Goal: Task Accomplishment & Management: Use online tool/utility

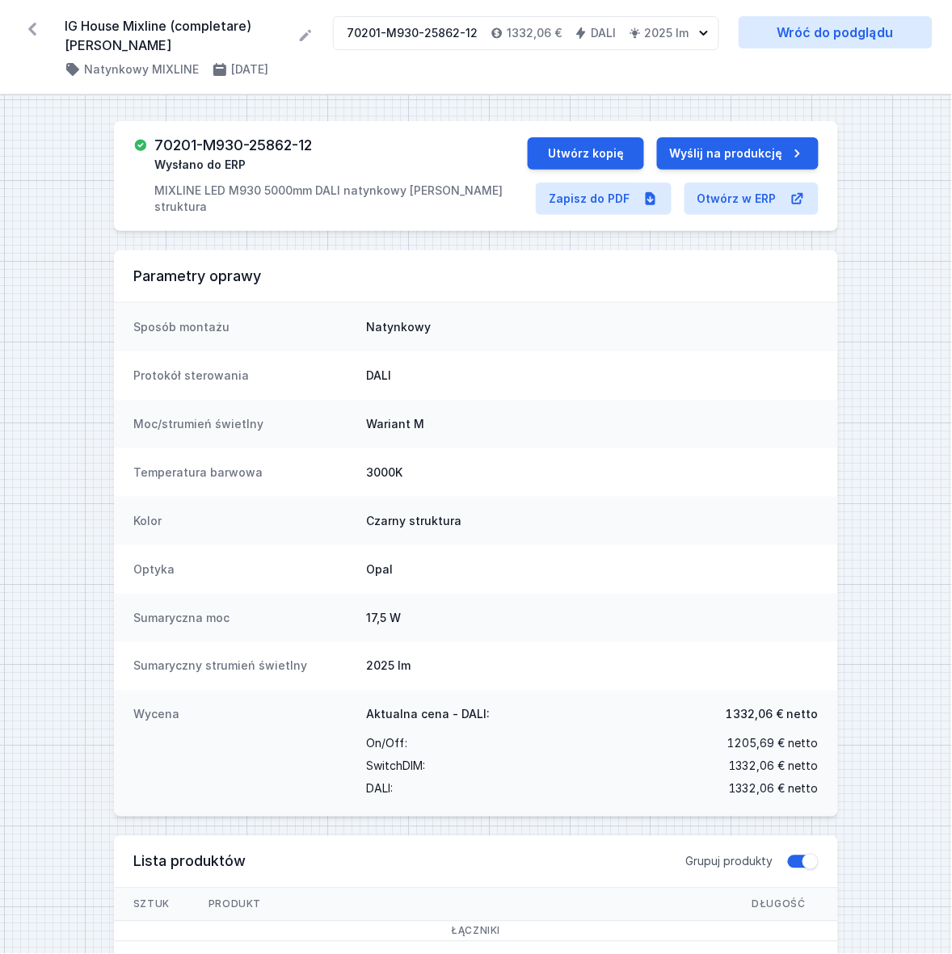
click at [31, 29] on icon at bounding box center [32, 29] width 8 height 13
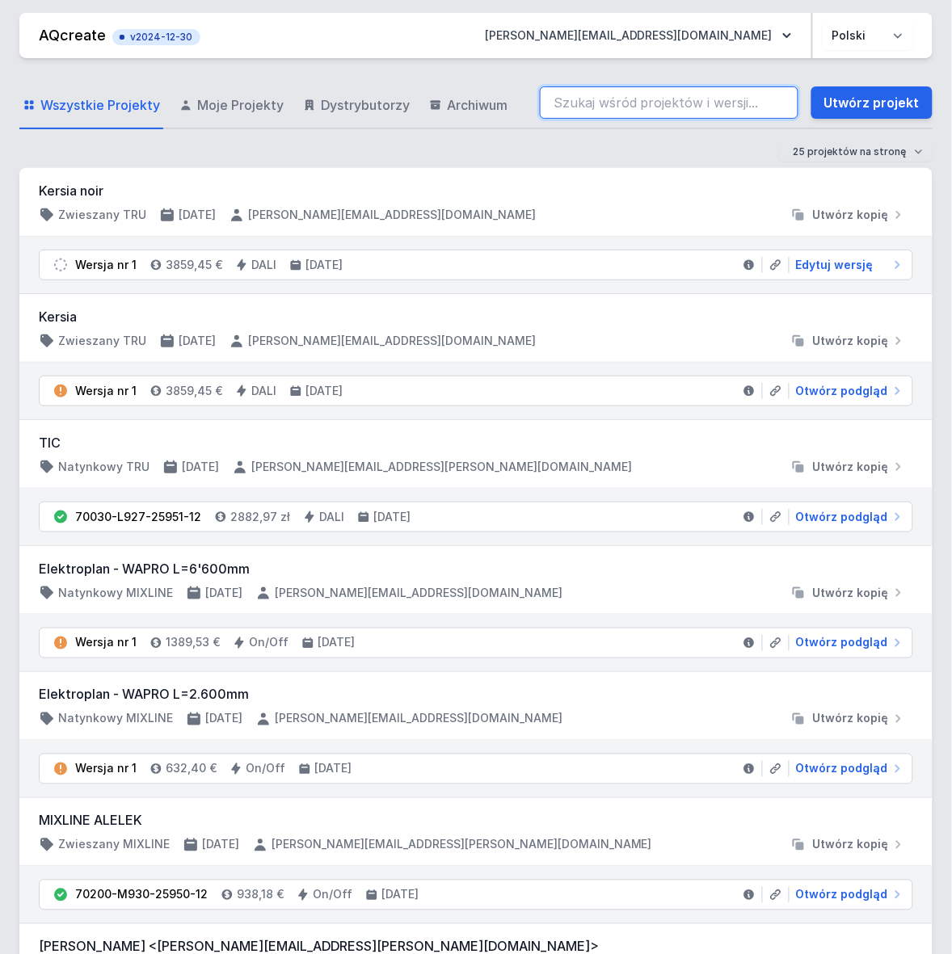
click at [614, 103] on input "search" at bounding box center [669, 102] width 259 height 32
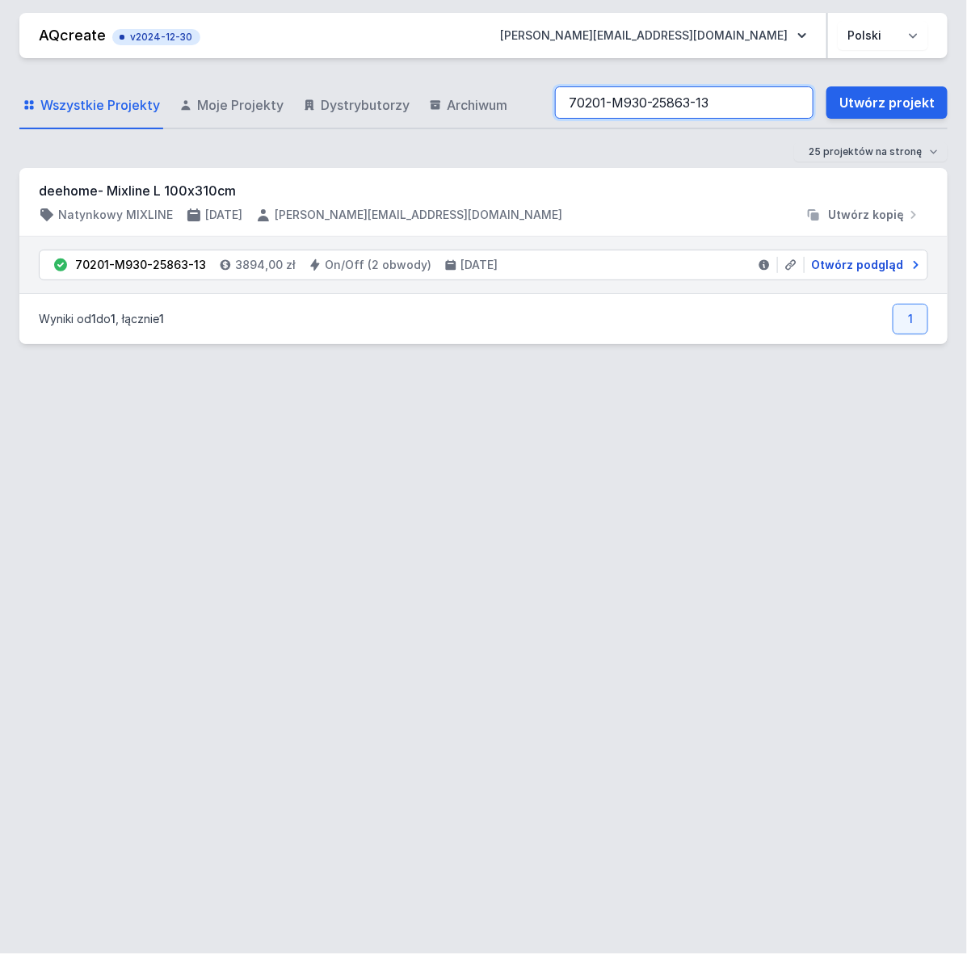
type input "70201-M930-25863-13"
click at [865, 267] on span "Otwórz podgląd" at bounding box center [857, 265] width 92 height 16
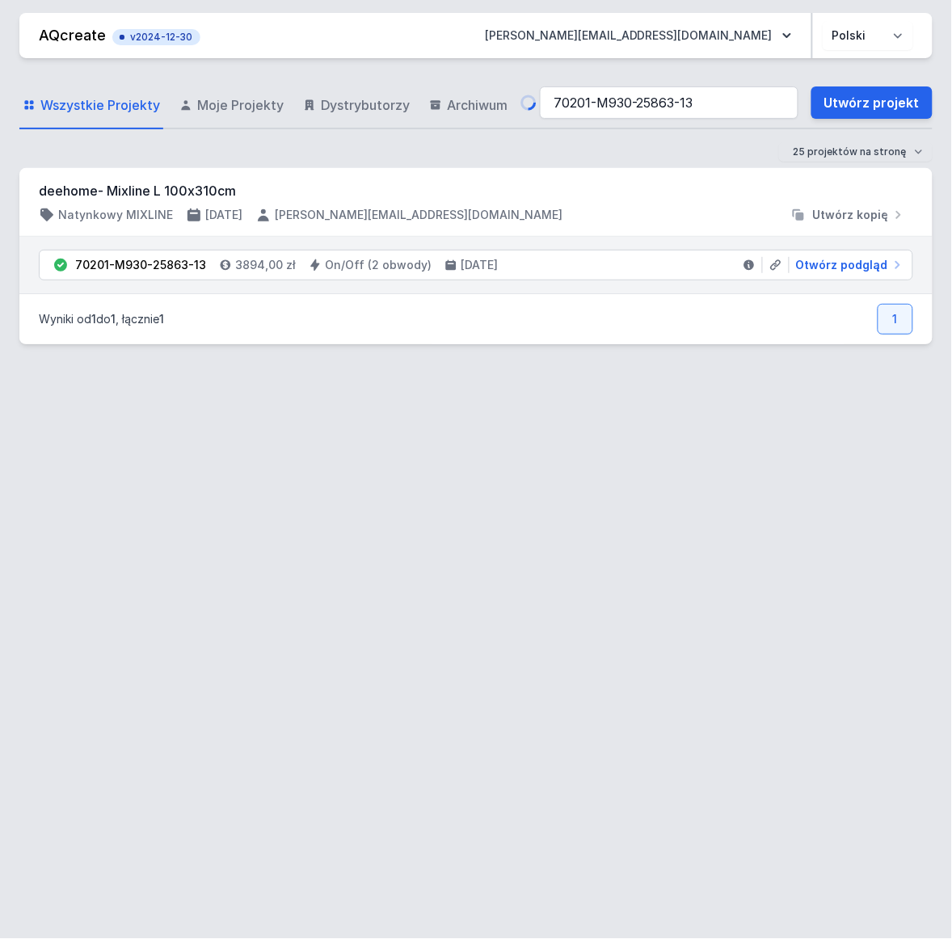
select select "true"
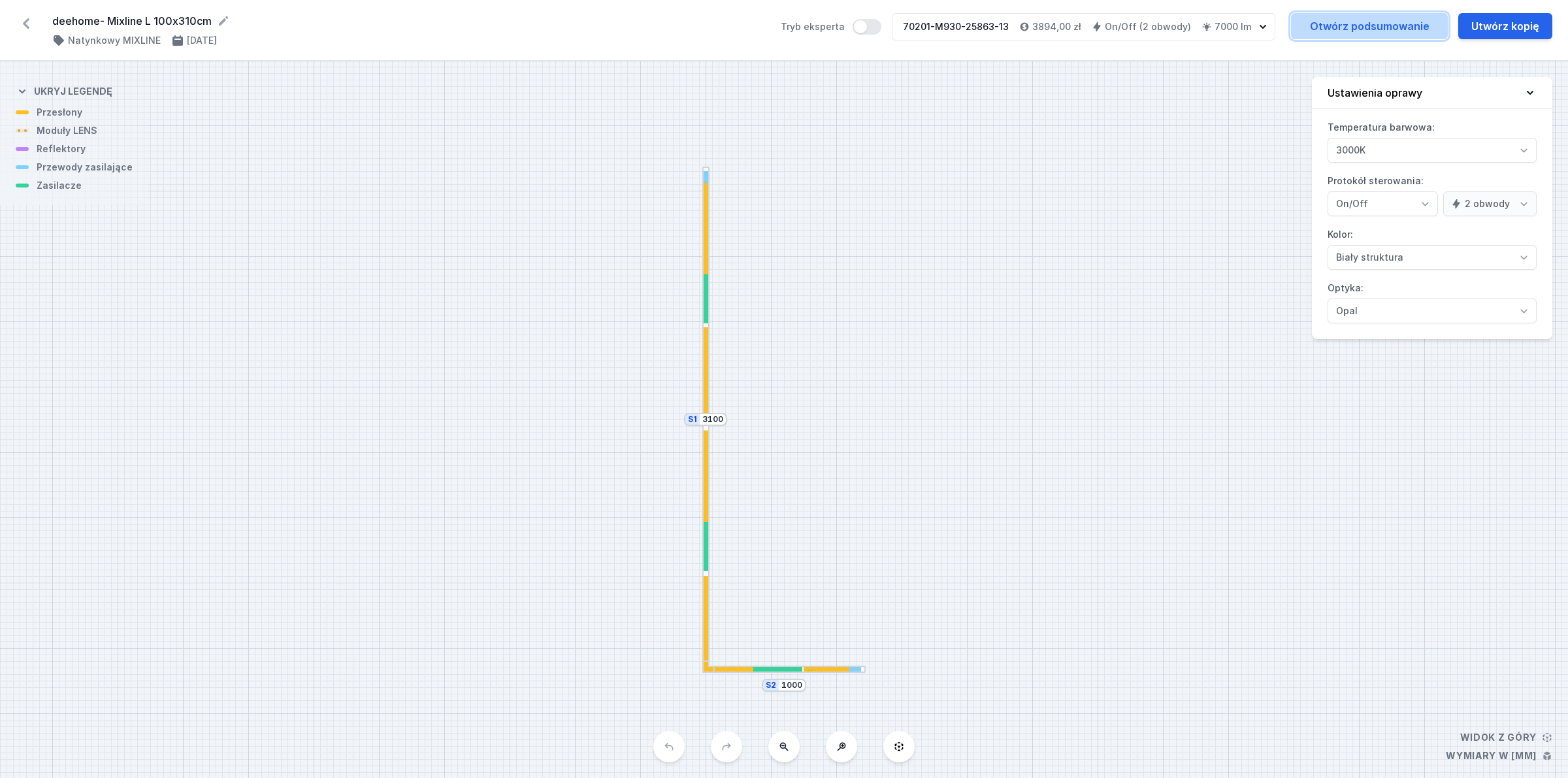
click at [769, 25] on link "Otwórz podsumowanie" at bounding box center [1370, 26] width 157 height 26
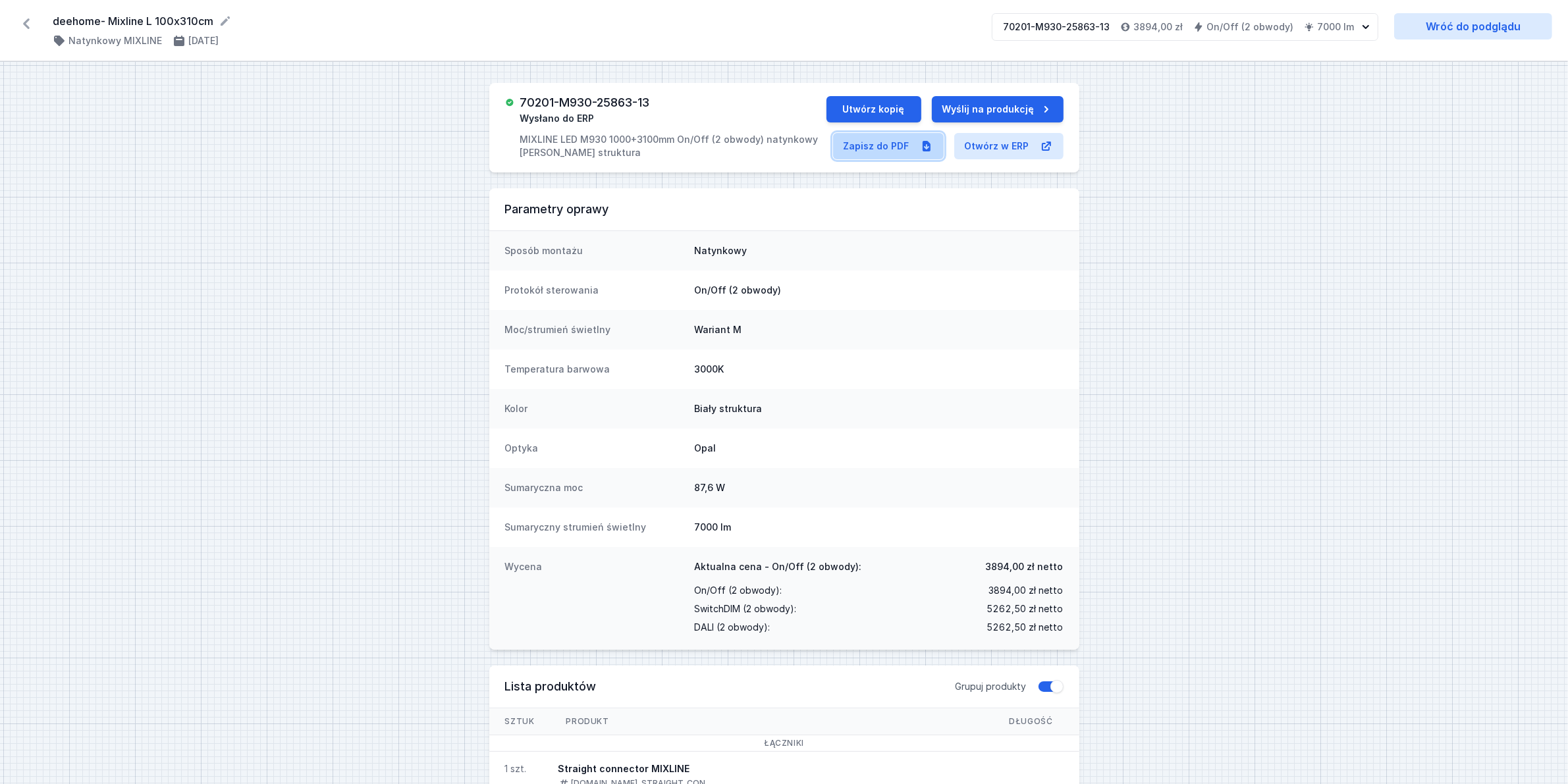
click at [775, 152] on link "Zapisz do PDF" at bounding box center [888, 146] width 111 height 26
